Goal: Use online tool/utility: Use online tool/utility

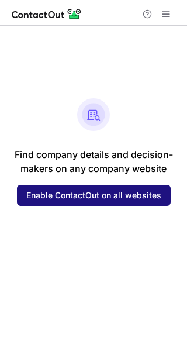
click at [77, 196] on span "Enable ContactOut on all websites" at bounding box center [93, 195] width 135 height 9
